Goal: Find specific page/section: Find specific page/section

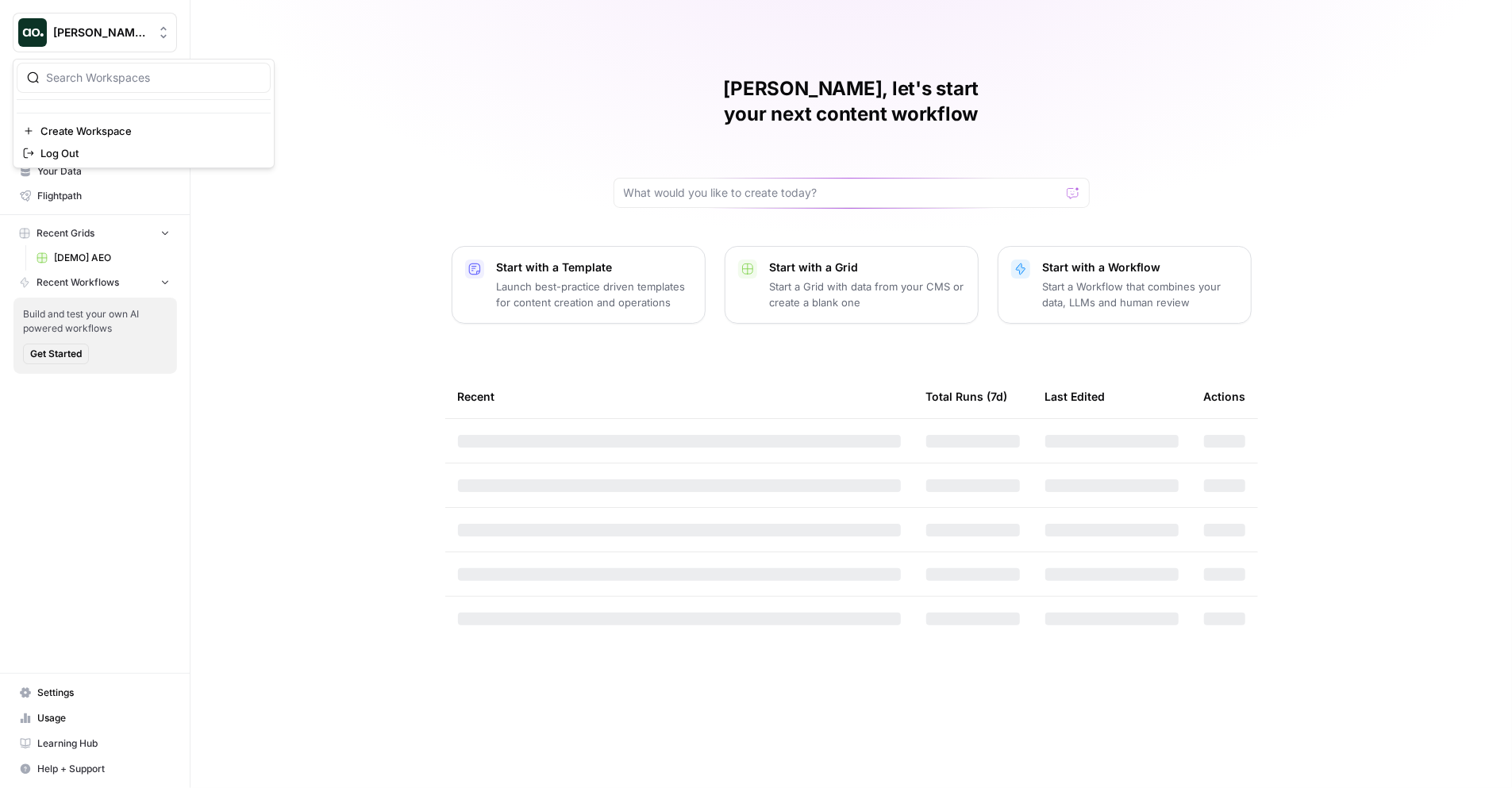
click at [100, 41] on button "[PERSON_NAME] Test" at bounding box center [95, 33] width 165 height 40
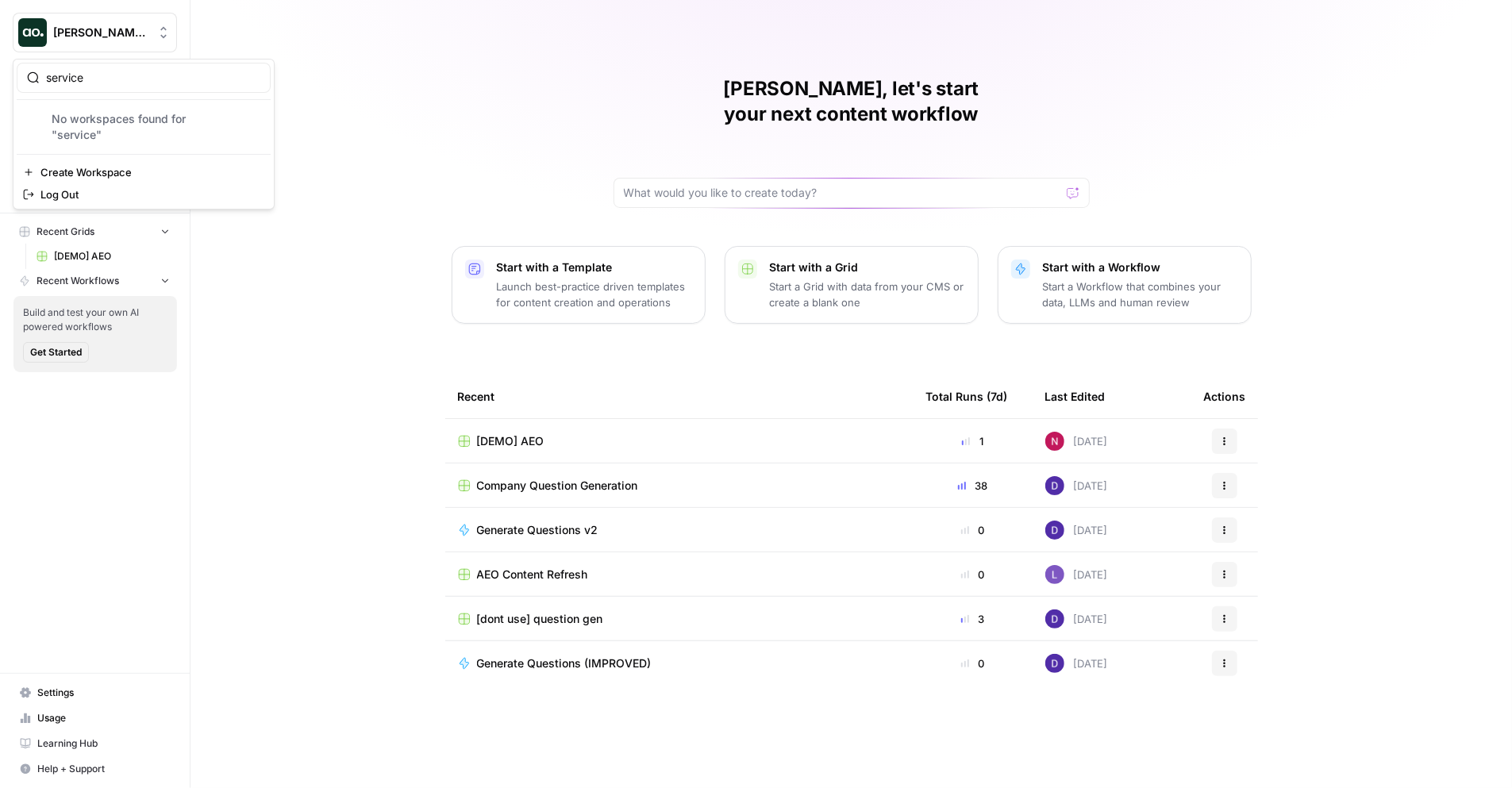
click at [147, 73] on input "service" at bounding box center [152, 78] width 214 height 16
type input "tebra"
click at [139, 79] on input "tebra" at bounding box center [152, 78] width 214 height 16
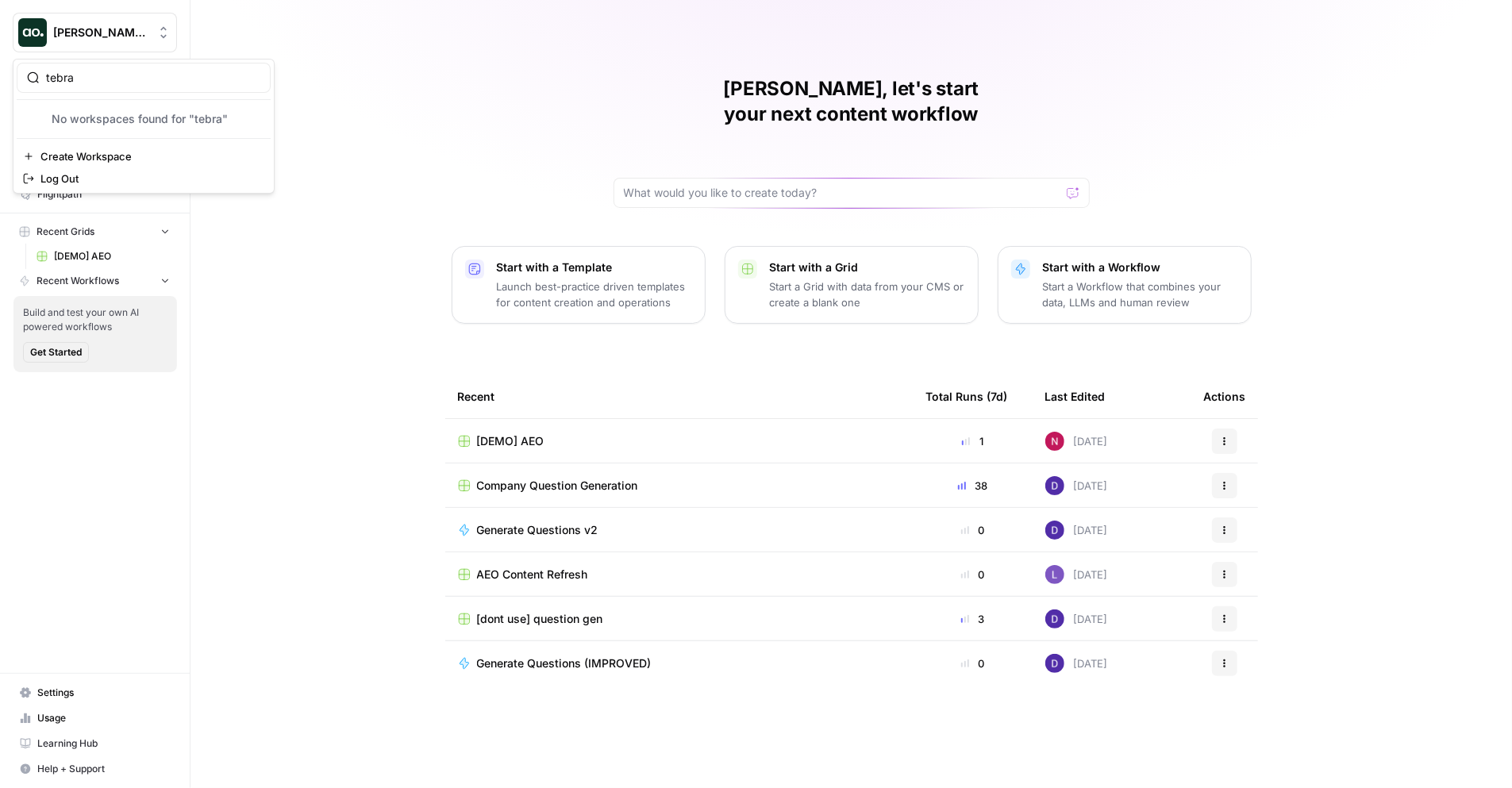
click at [139, 79] on input "tebra" at bounding box center [152, 78] width 214 height 16
